Goal: Transaction & Acquisition: Obtain resource

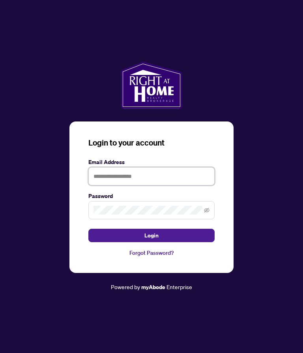
click at [177, 185] on input "text" at bounding box center [151, 176] width 126 height 18
type input "**********"
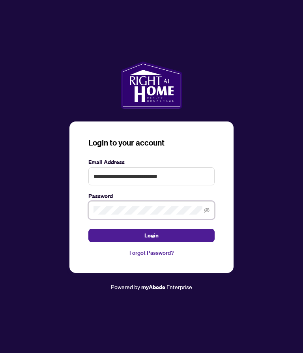
scroll to position [1, 0]
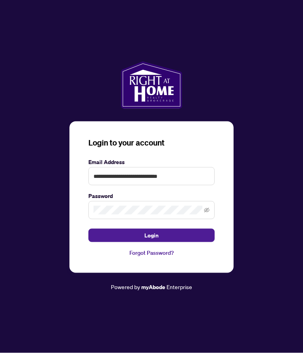
click at [173, 242] on button "Login" at bounding box center [151, 234] width 126 height 13
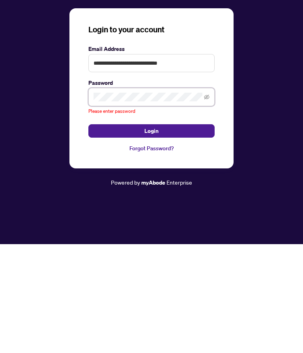
click at [205, 203] on icon "eye-invisible" at bounding box center [207, 205] width 6 height 5
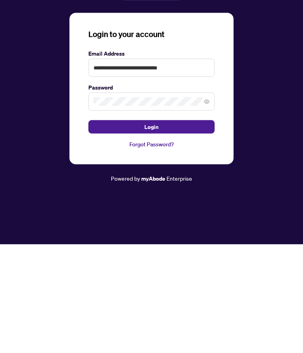
click at [182, 228] on button "Login" at bounding box center [151, 234] width 126 height 13
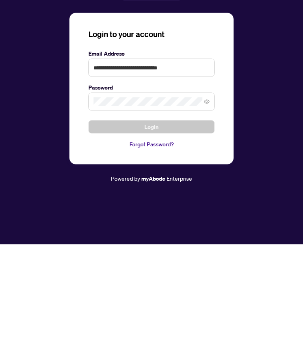
scroll to position [35, 0]
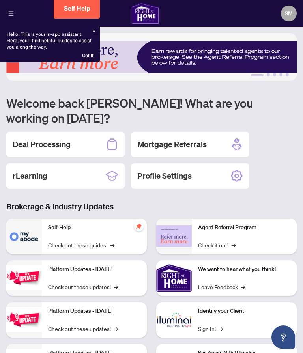
click at [76, 136] on div "Deal Processing" at bounding box center [65, 144] width 118 height 25
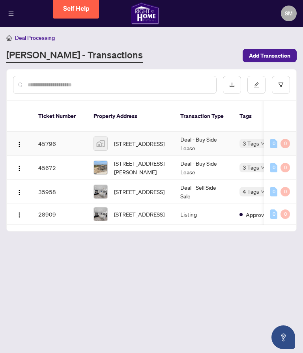
click at [132, 139] on span "[STREET_ADDRESS]" at bounding box center [139, 143] width 50 height 9
click at [151, 139] on span "[STREET_ADDRESS]" at bounding box center [139, 143] width 50 height 9
click at [117, 139] on span "[STREET_ADDRESS]" at bounding box center [139, 143] width 50 height 9
click at [137, 142] on span "[STREET_ADDRESS]" at bounding box center [139, 143] width 50 height 9
click at [54, 135] on td "45796" at bounding box center [59, 144] width 55 height 24
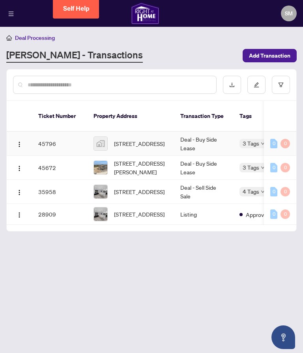
click at [22, 141] on img "button" at bounding box center [19, 144] width 6 height 6
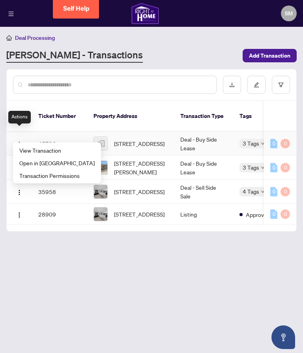
click at [58, 151] on span "View Transaction" at bounding box center [56, 150] width 75 height 9
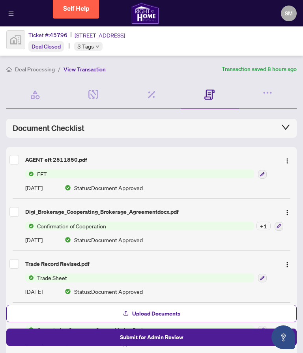
click at [80, 161] on div "AGENT eft 2511850.pdf" at bounding box center [149, 159] width 249 height 9
click at [285, 165] on button "button" at bounding box center [286, 159] width 13 height 13
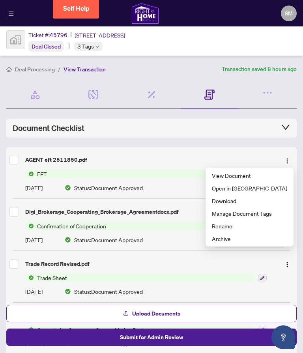
click at [247, 201] on span "Download" at bounding box center [249, 200] width 75 height 9
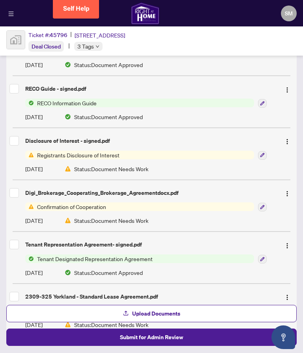
scroll to position [328, 0]
